Goal: Register for event/course

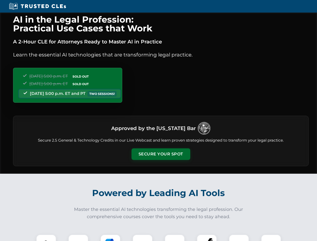
click at [161, 154] on button "Secure Your Spot" at bounding box center [161, 154] width 59 height 12
click at [46, 238] on img at bounding box center [46, 244] width 15 height 15
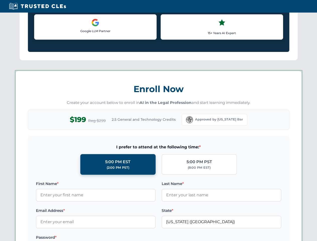
click at [111, 238] on label "Password *" at bounding box center [96, 238] width 120 height 6
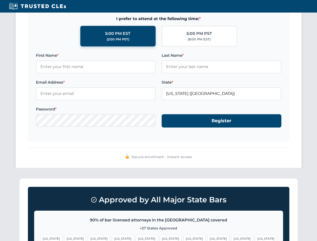
click at [231, 238] on span "[US_STATE]" at bounding box center [242, 238] width 22 height 7
